Goal: Understand process/instructions

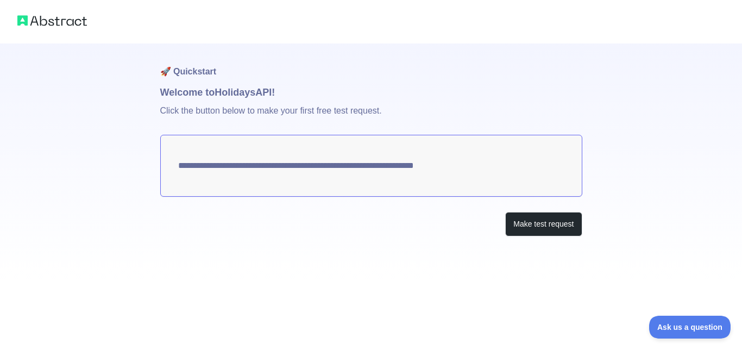
click at [264, 162] on textarea "**********" at bounding box center [371, 166] width 422 height 62
click at [562, 229] on button "Make test request" at bounding box center [543, 224] width 77 height 24
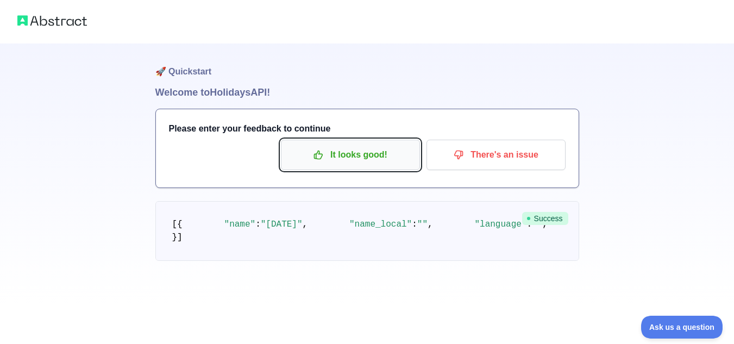
click at [355, 167] on button "It looks good!" at bounding box center [350, 155] width 139 height 30
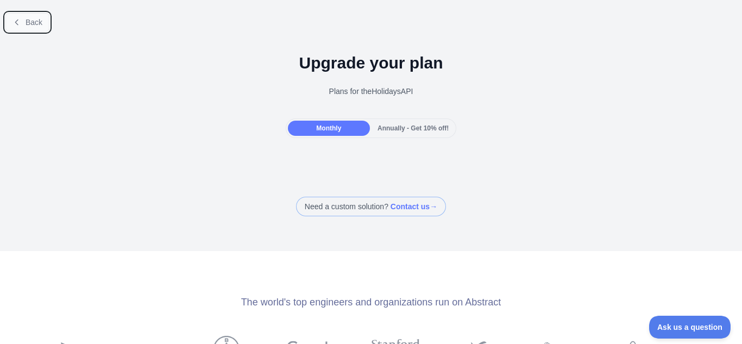
click at [12, 29] on button "Back" at bounding box center [27, 22] width 44 height 18
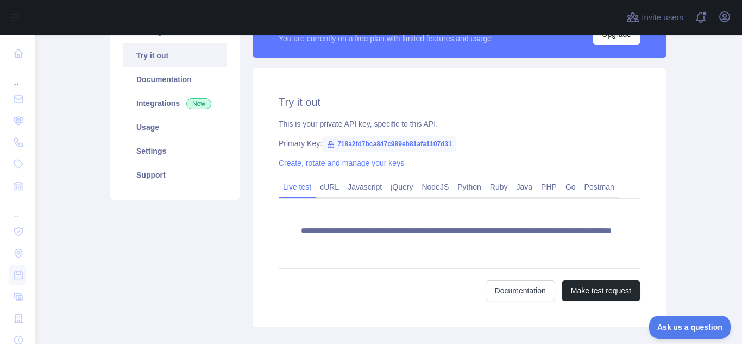
scroll to position [11, 0]
click at [580, 279] on form "**********" at bounding box center [460, 252] width 362 height 98
click at [588, 295] on button "Make test request" at bounding box center [601, 290] width 79 height 21
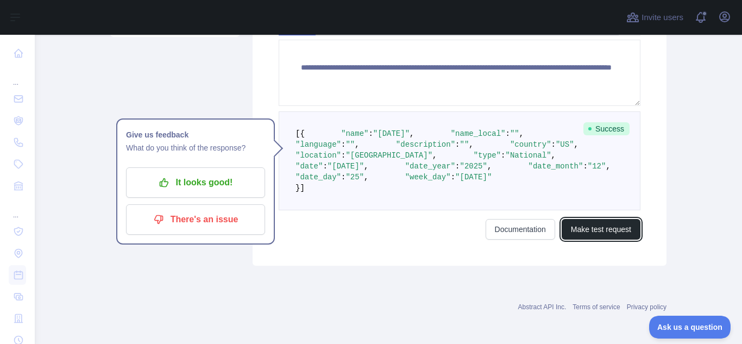
scroll to position [217, 0]
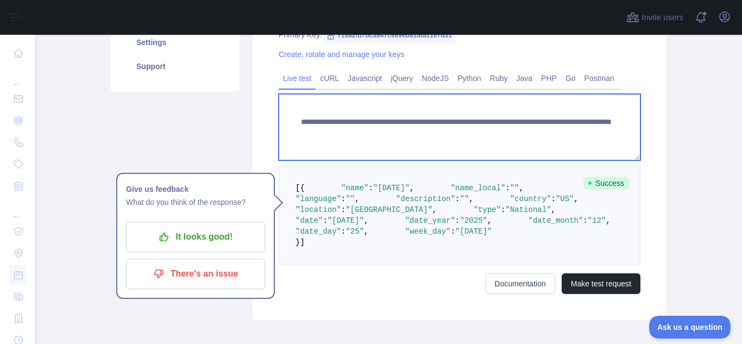
drag, startPoint x: 311, startPoint y: 136, endPoint x: 299, endPoint y: 111, distance: 28.2
click at [299, 111] on textarea "**********" at bounding box center [460, 127] width 362 height 66
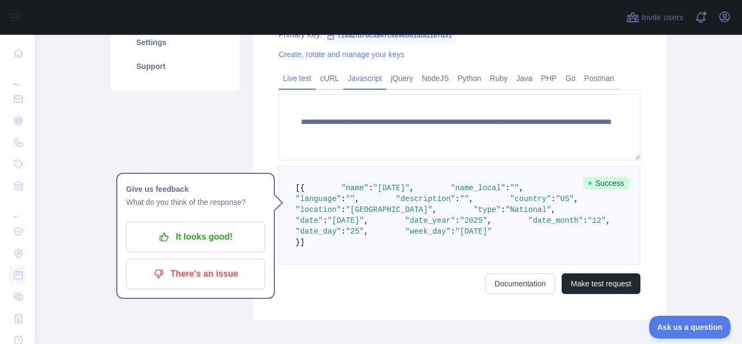
click at [359, 84] on link "Javascript" at bounding box center [364, 78] width 43 height 17
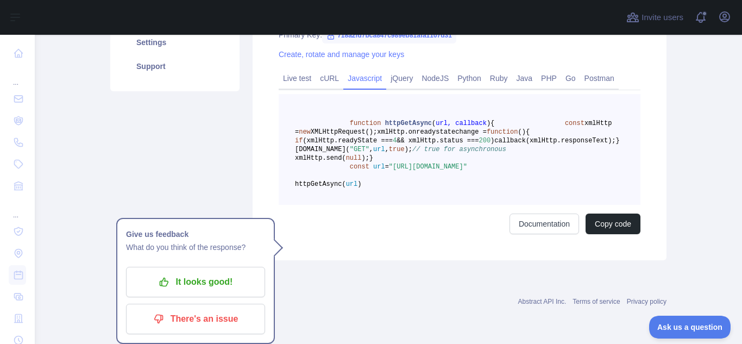
click at [311, 205] on pre "function httpGetAsync ( url, callback ) { const xmlHttp = new XMLHttpRequest();…" at bounding box center [460, 149] width 362 height 111
click at [299, 85] on link "Live test" at bounding box center [297, 78] width 37 height 17
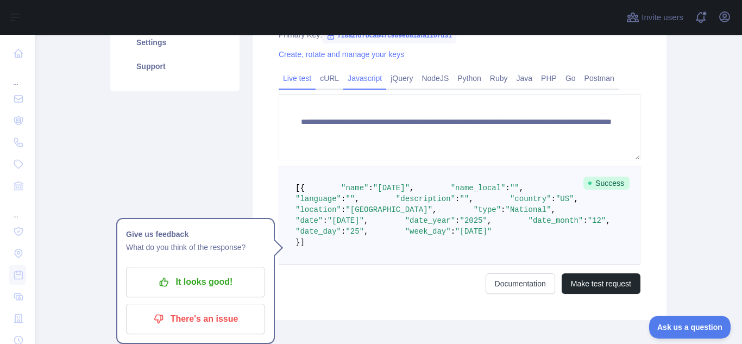
click at [364, 72] on link "Javascript" at bounding box center [364, 78] width 43 height 17
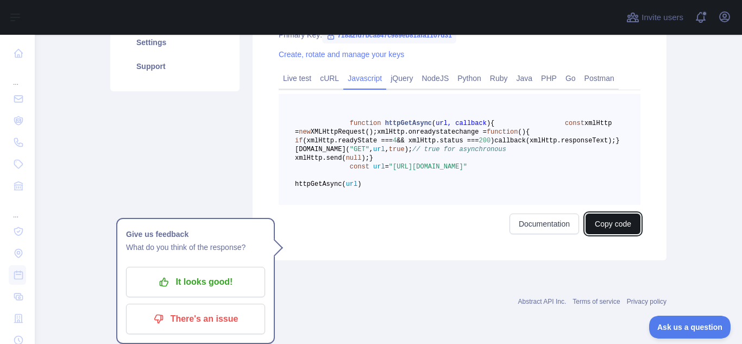
click at [605, 234] on button "Copy code" at bounding box center [613, 224] width 55 height 21
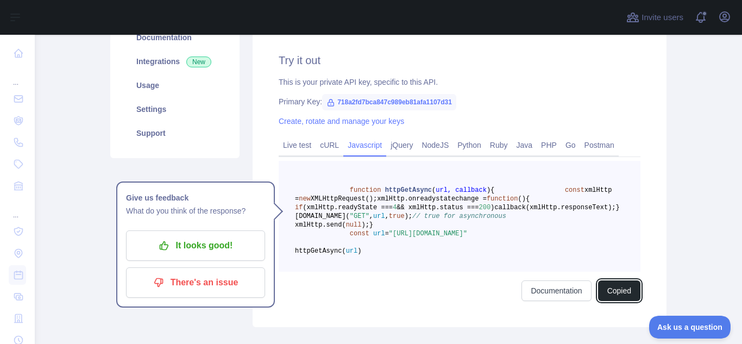
scroll to position [0, 0]
